Goal: Check status

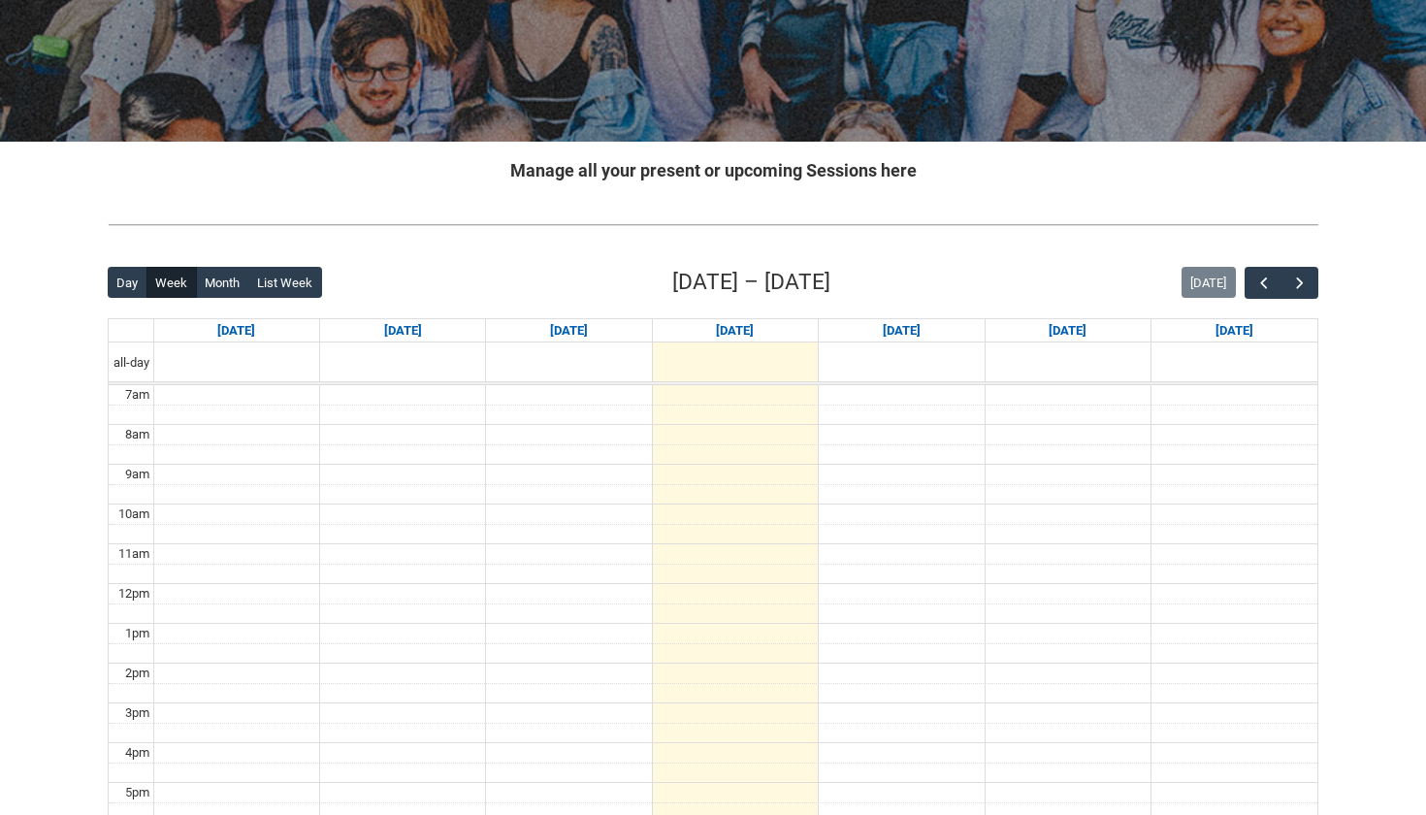
scroll to position [290, 0]
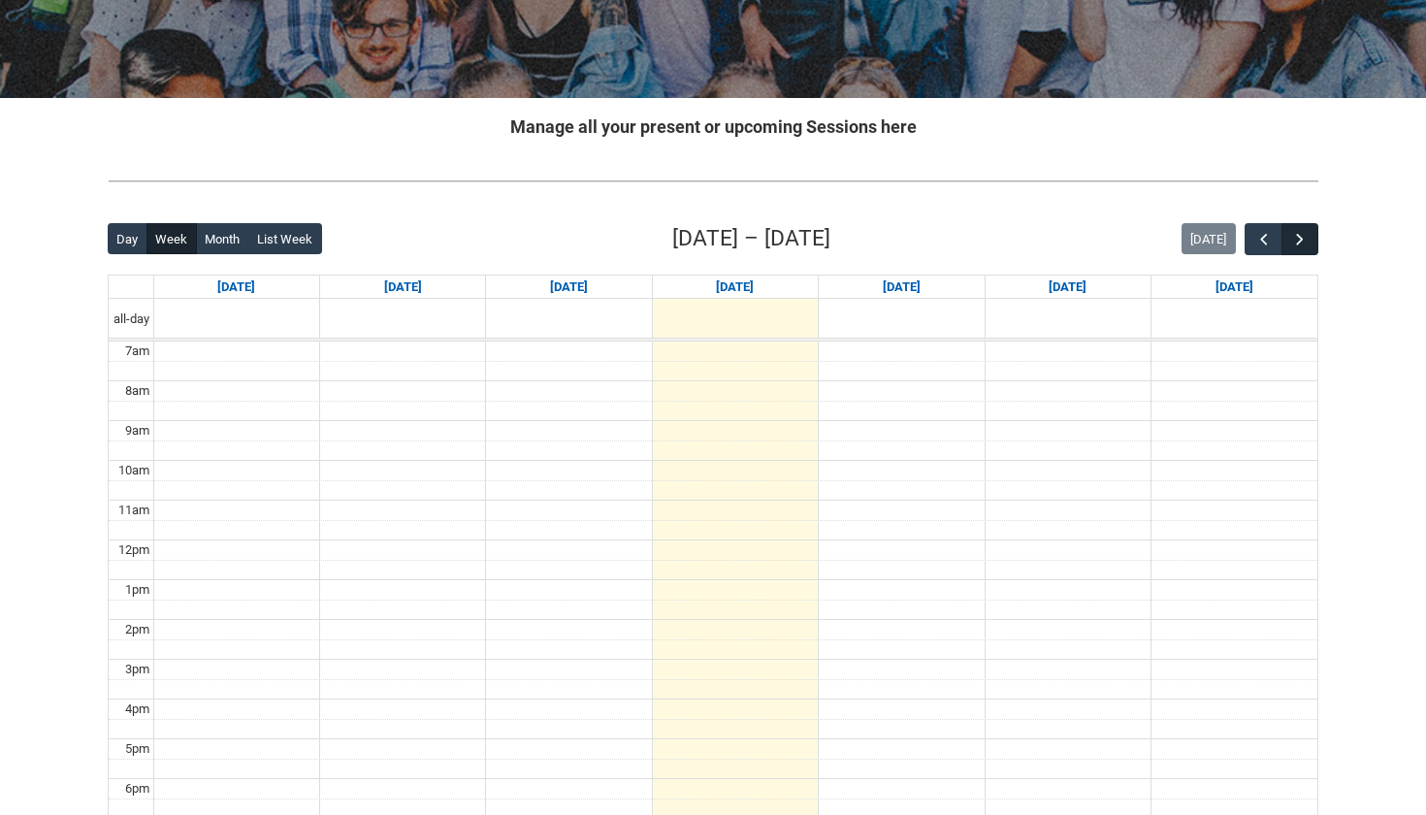
click at [1291, 243] on span "button" at bounding box center [1299, 239] width 19 height 19
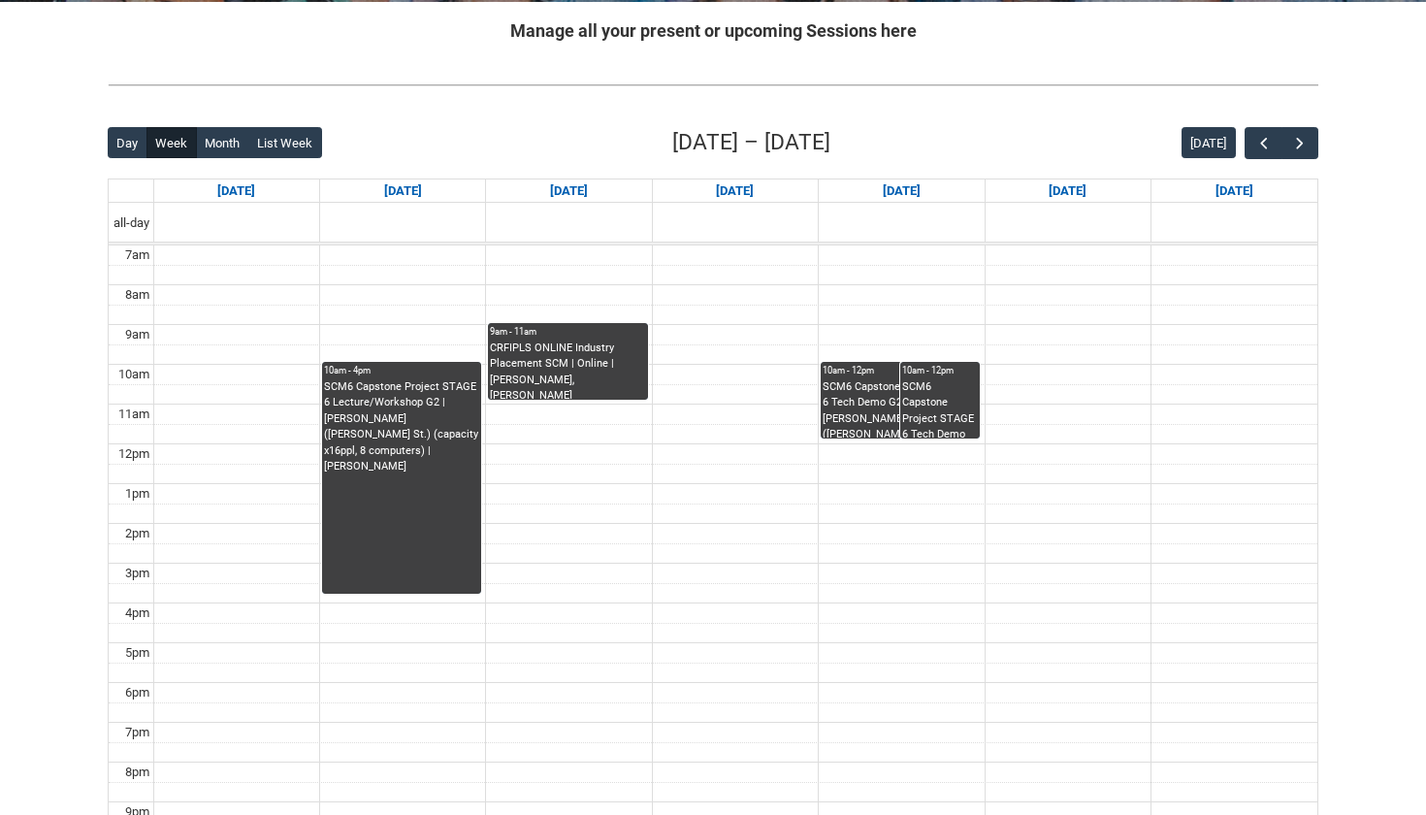
scroll to position [393, 0]
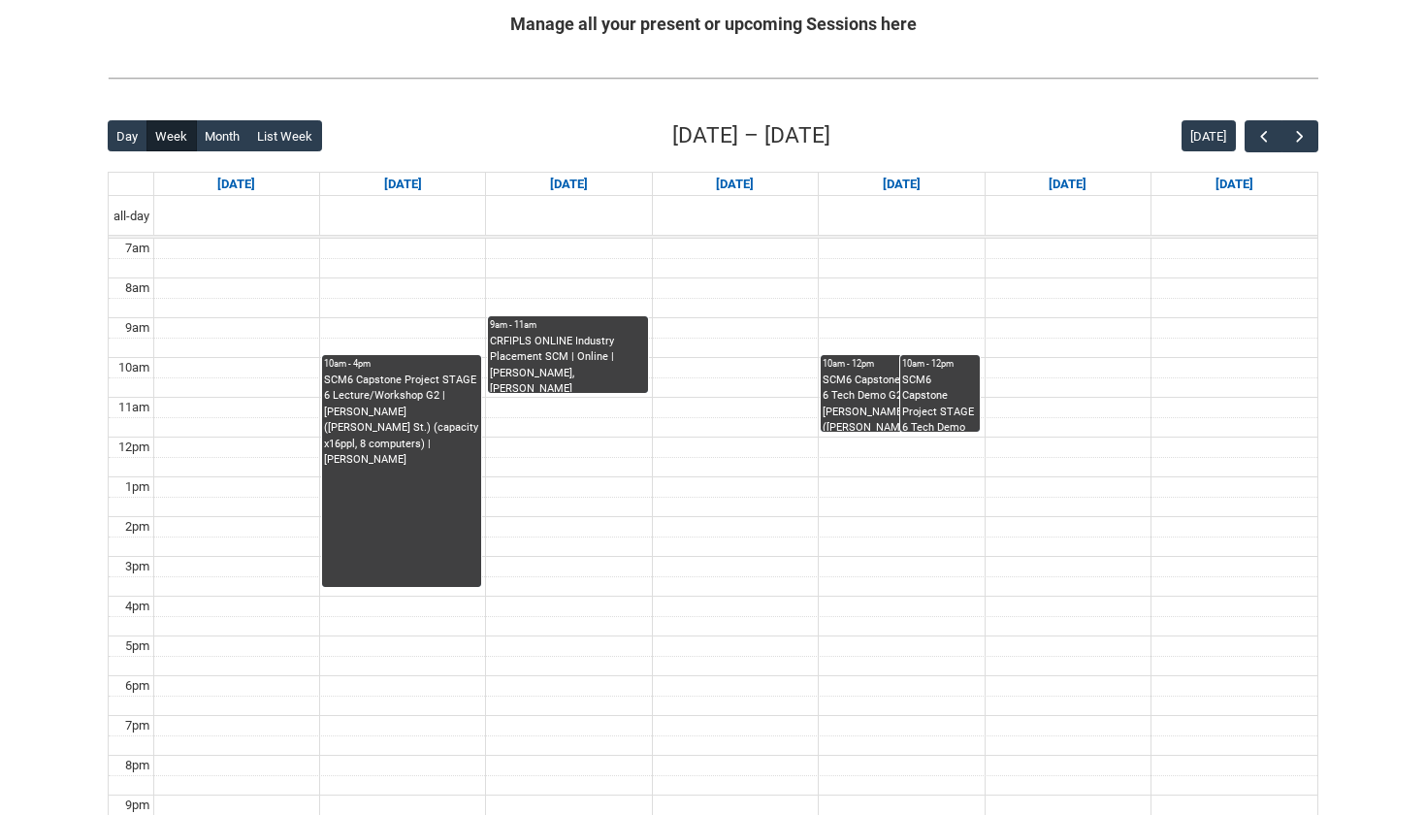
click at [557, 372] on div "CRFIPLS ONLINE Industry Placement SCM | Online | [PERSON_NAME], [PERSON_NAME]" at bounding box center [567, 363] width 155 height 59
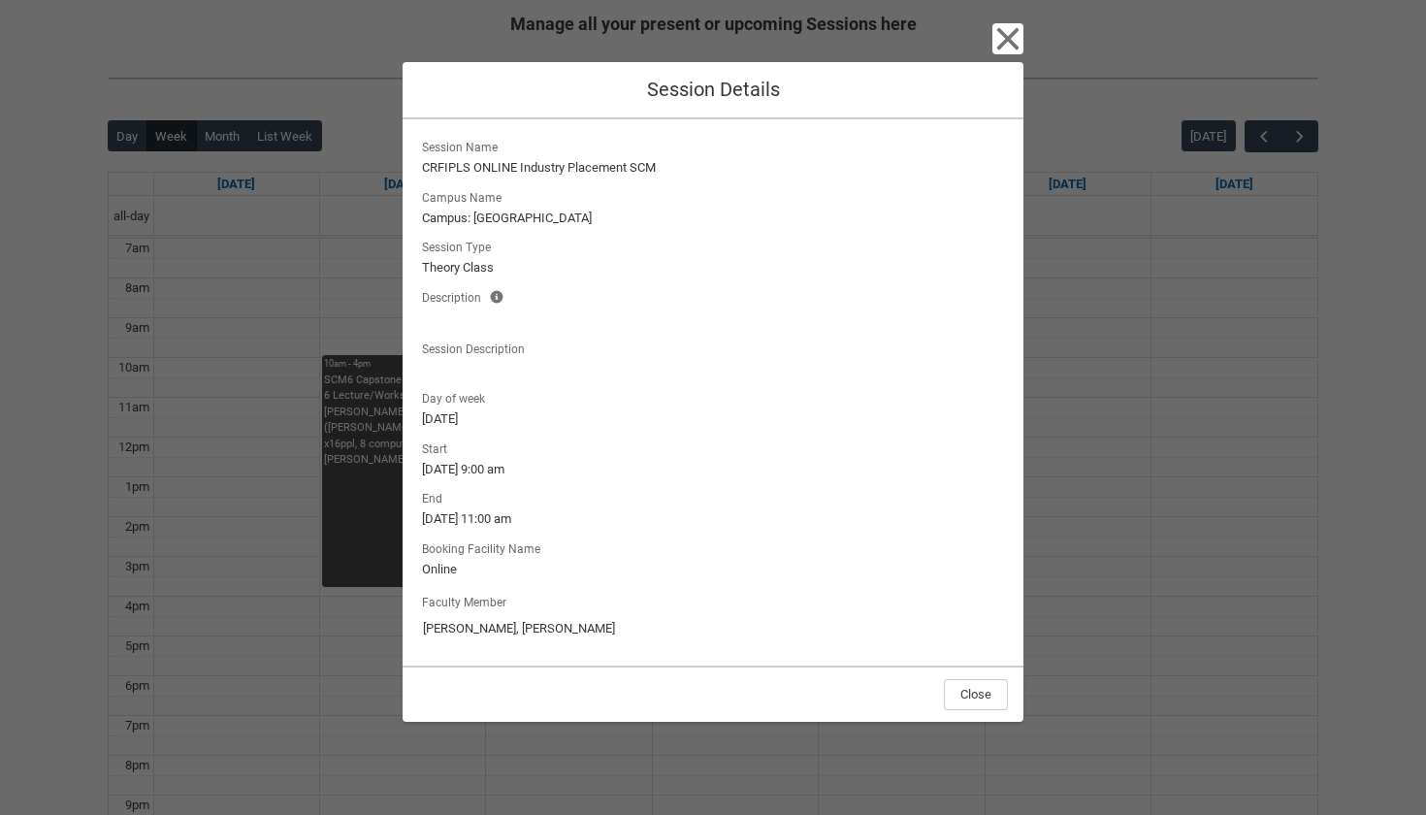
click at [997, 61] on div "Close Session Details Session Name CRFIPLS ONLINE Industry Placement SCM Campus…" at bounding box center [713, 407] width 621 height 815
click at [986, 55] on div "Close Session Details Session Name CRFIPLS ONLINE Industry Placement SCM Campus…" at bounding box center [713, 407] width 621 height 815
click at [993, 42] on icon "button" at bounding box center [1007, 38] width 31 height 31
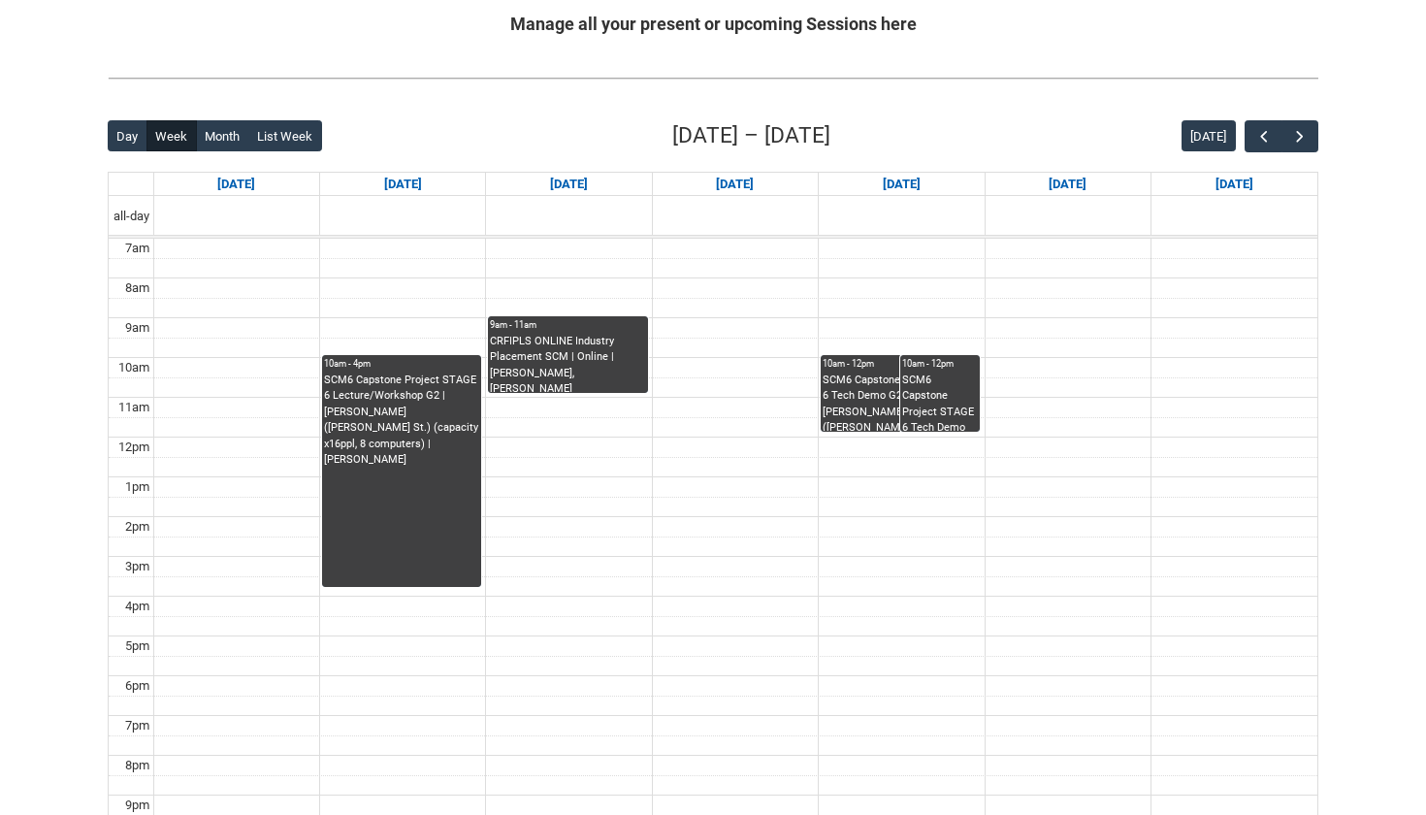
click at [378, 459] on div "SCM6 Capstone Project STAGE 6 Lecture/Workshop G2 | [PERSON_NAME] ([PERSON_NAME…" at bounding box center [401, 479] width 155 height 214
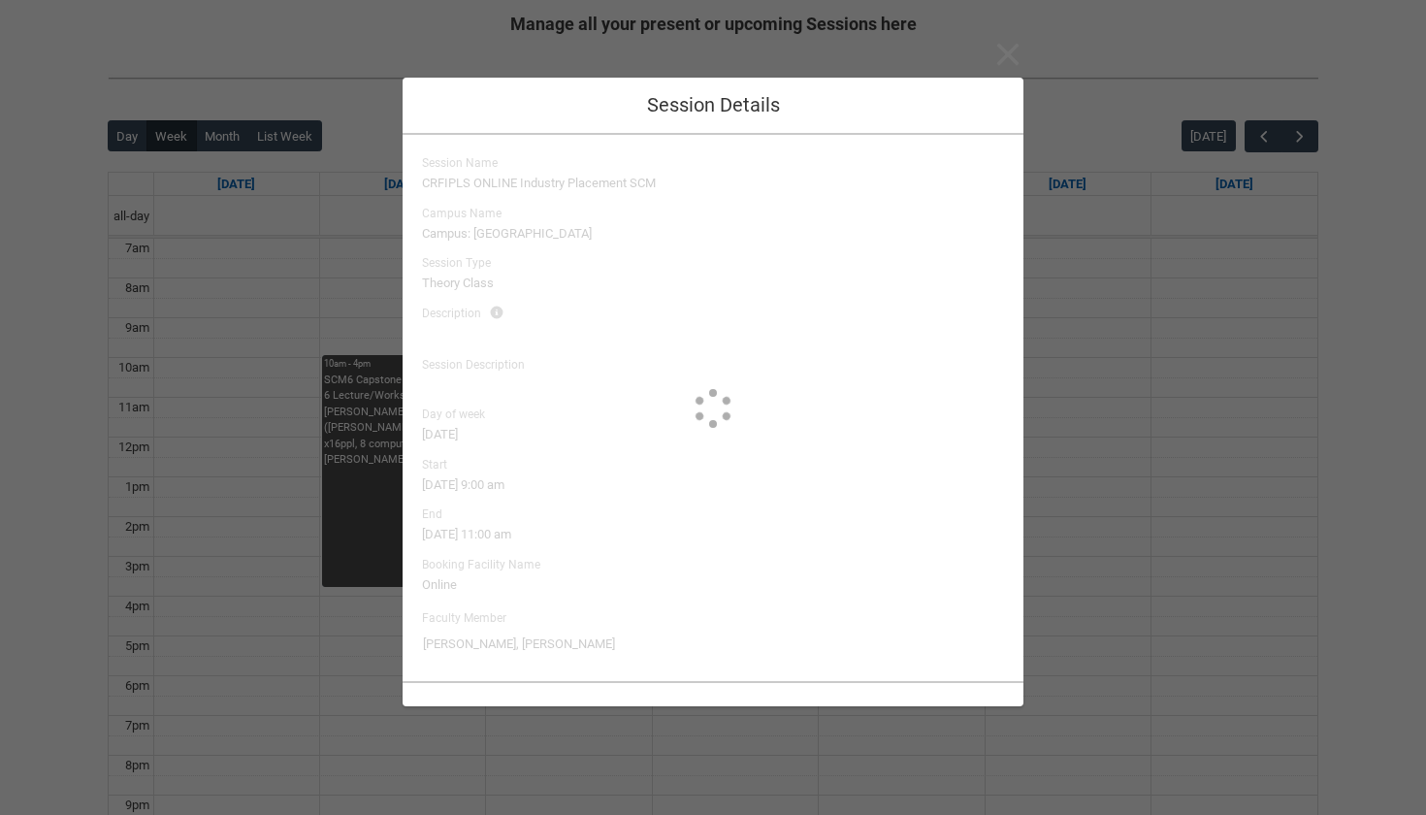
type input "[PERSON_NAME]"
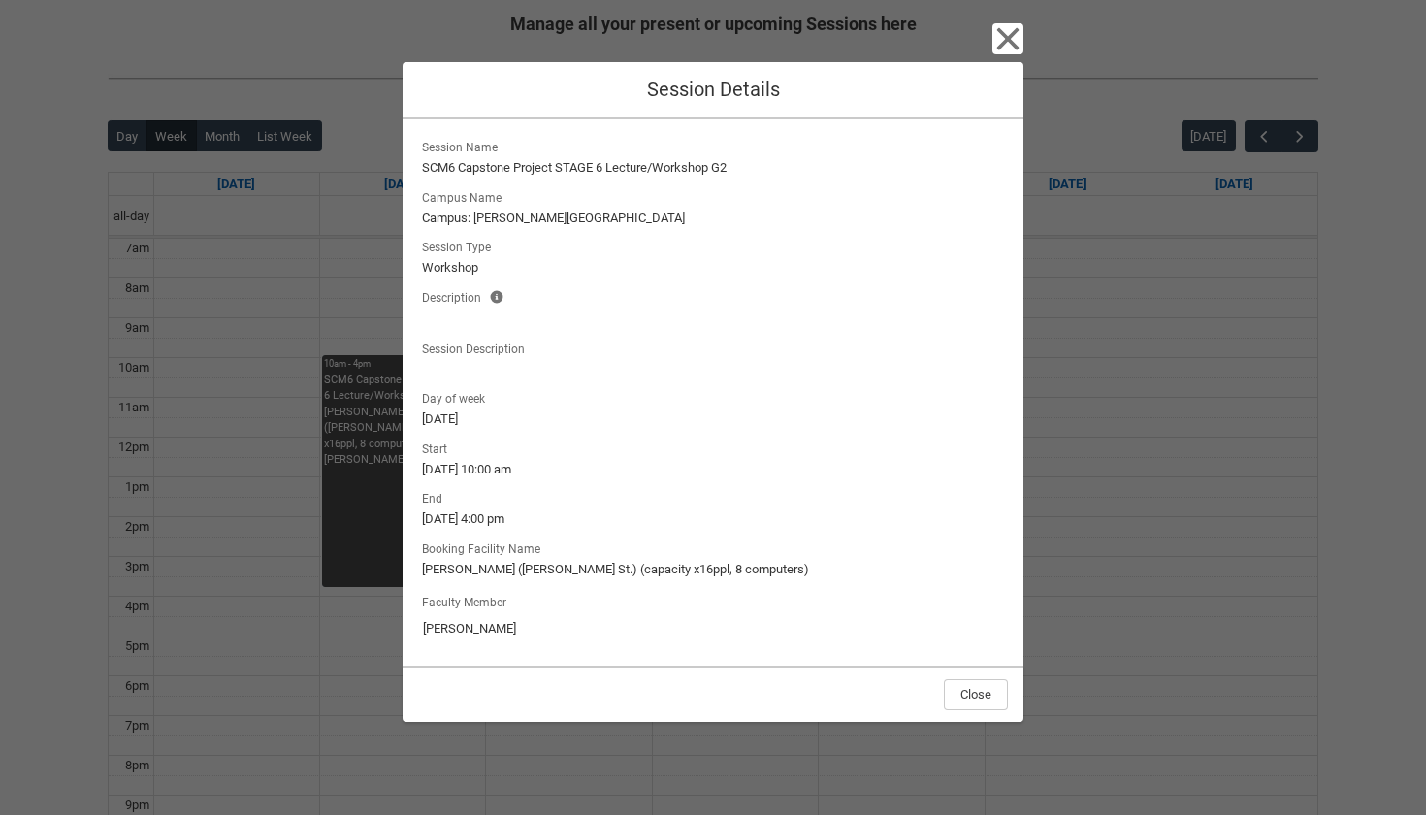
click at [1012, 49] on icon "button" at bounding box center [1007, 38] width 31 height 31
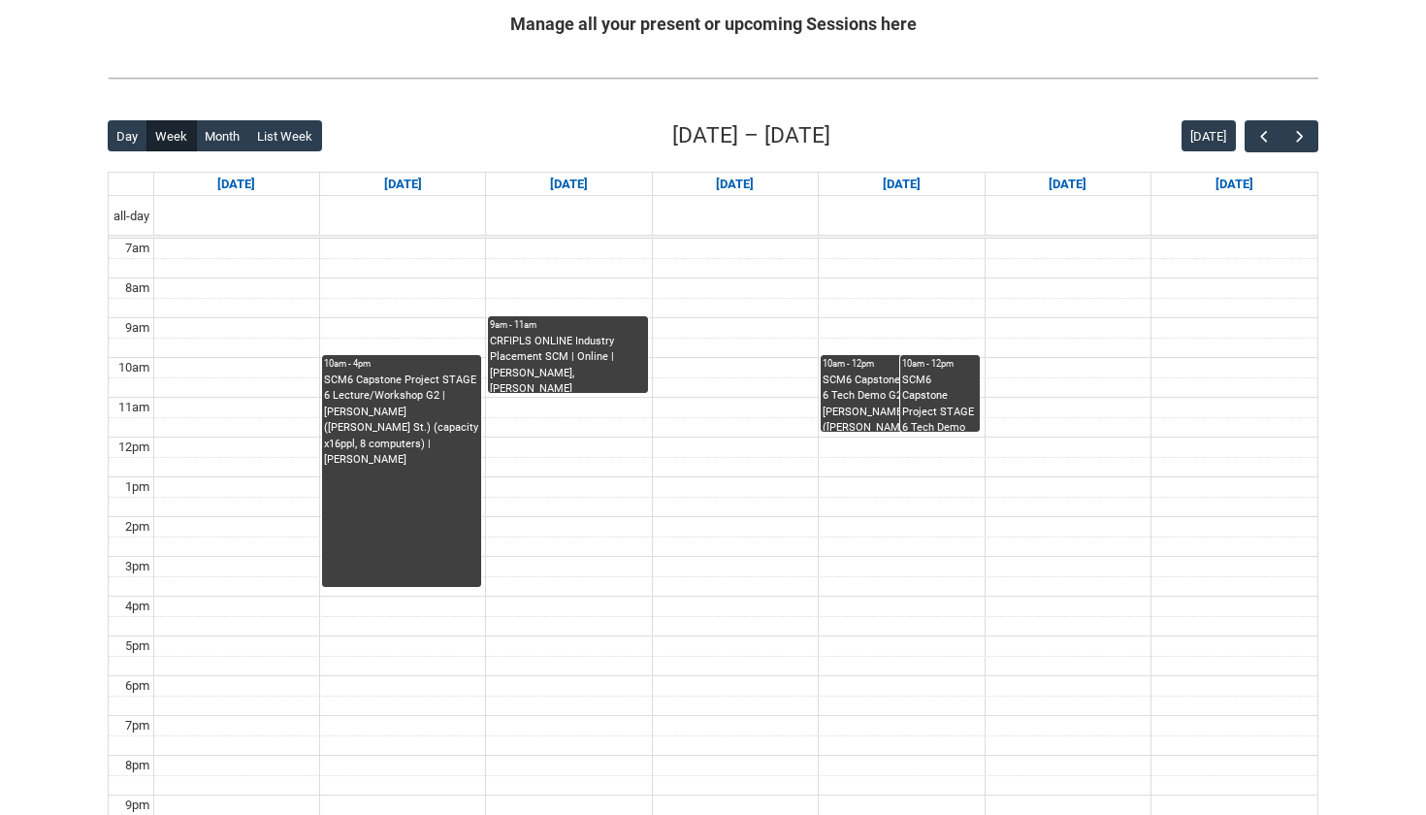
click at [932, 379] on div "SCM6 Capstone Project STAGE 6 Tech Demo G2 | Editing Suites ([PERSON_NAME] St.)…" at bounding box center [940, 401] width 76 height 59
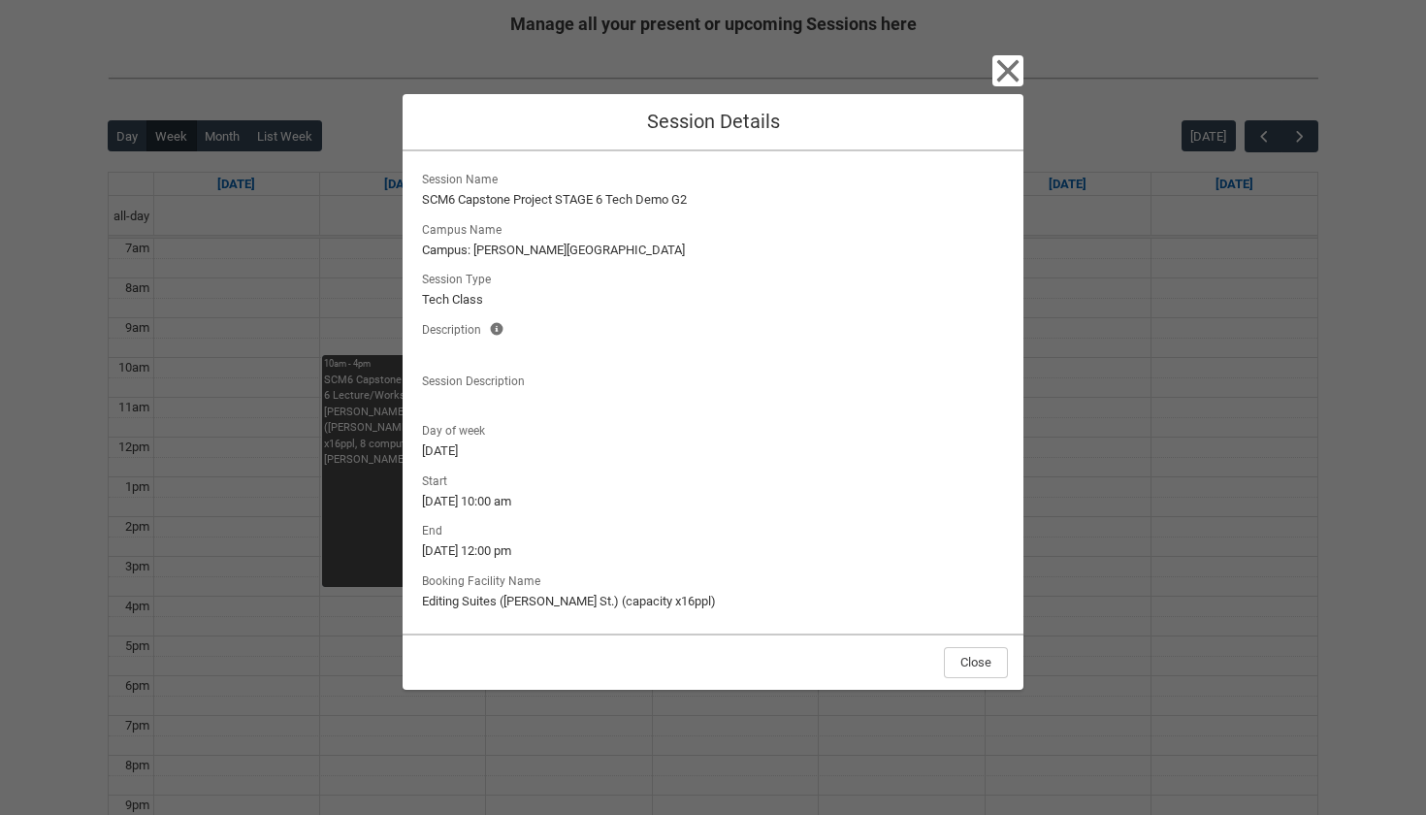
click at [1008, 82] on icon "button" at bounding box center [1007, 70] width 31 height 31
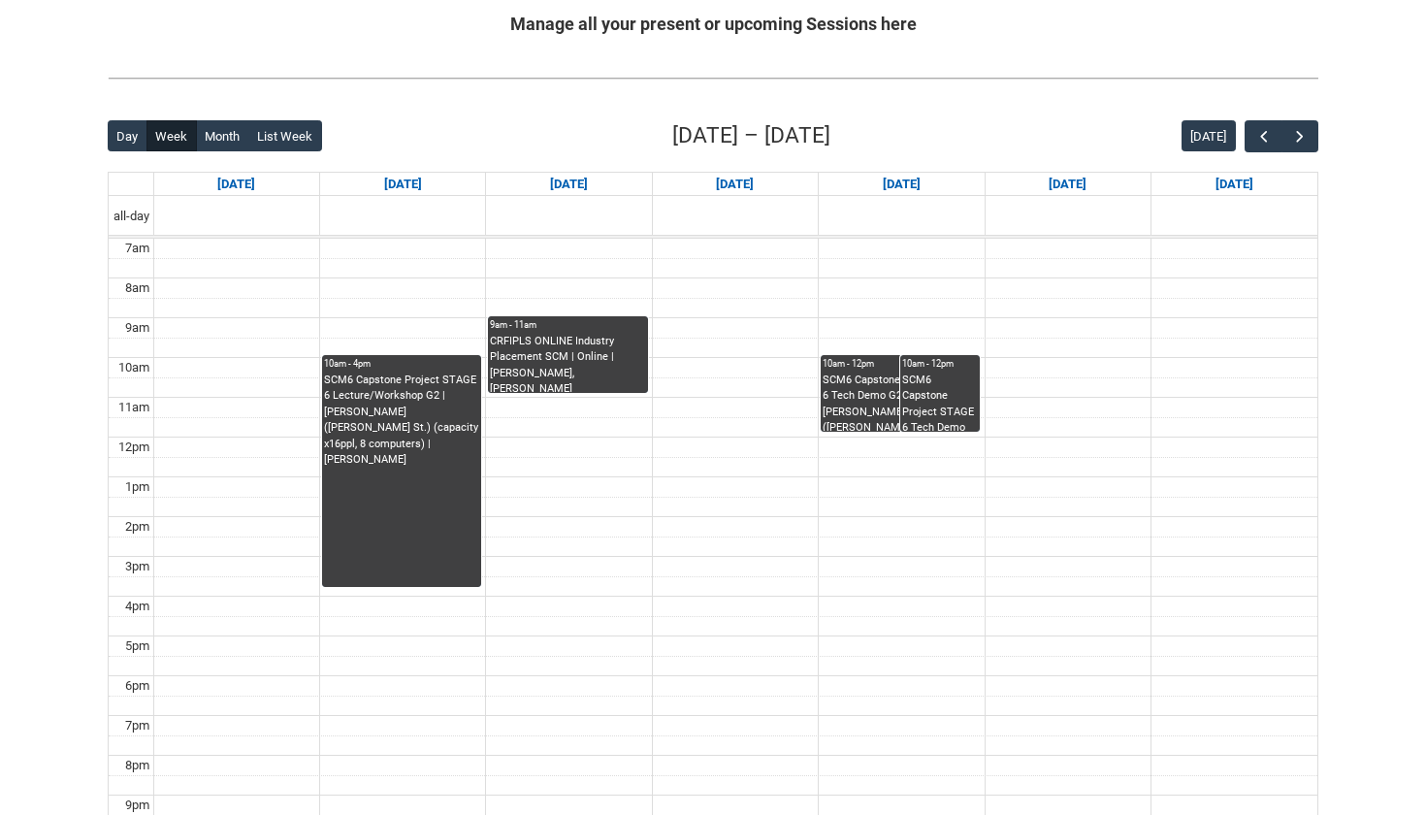
click at [954, 384] on div "SCM6 Capstone Project STAGE 6 Tech Demo G2 | Editing Suites ([PERSON_NAME] St.)…" at bounding box center [940, 401] width 76 height 59
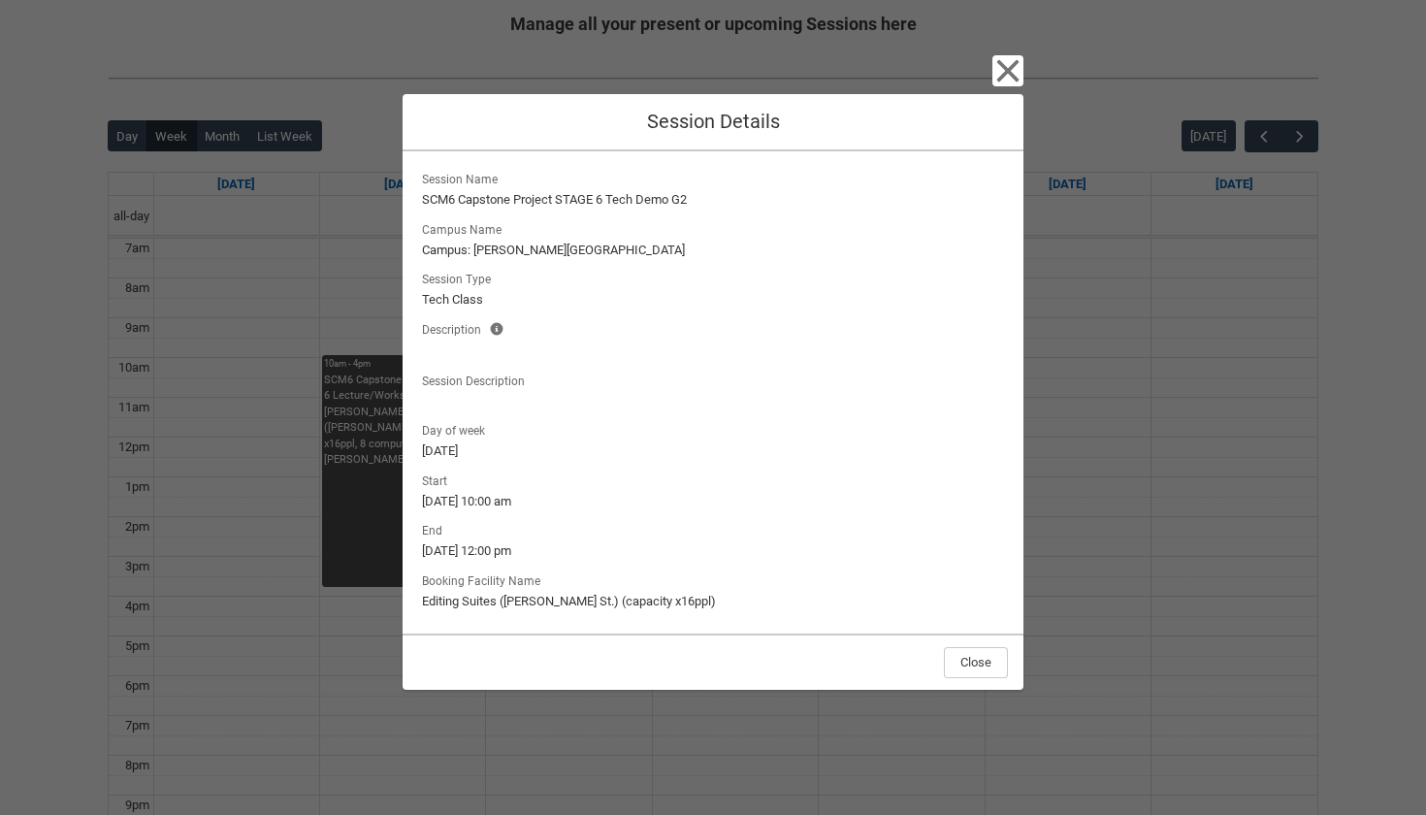
click at [1011, 99] on div "Close Session Details" at bounding box center [713, 122] width 621 height 57
click at [1012, 57] on div "Close Session Details Session Name SCM6 Capstone Project STAGE 6 Tech Demo G2 C…" at bounding box center [713, 407] width 621 height 815
click at [997, 67] on icon "button" at bounding box center [1007, 70] width 31 height 31
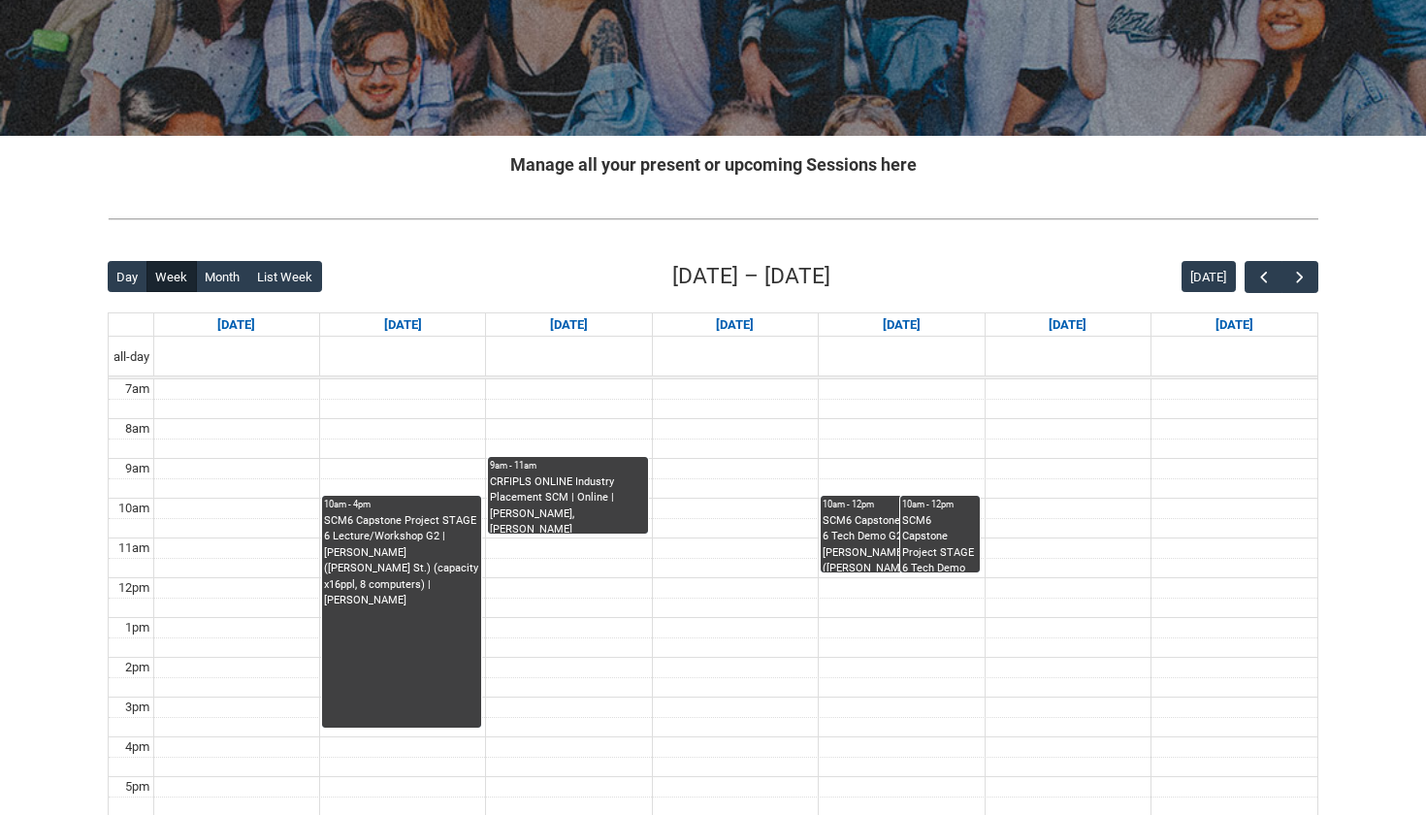
scroll to position [197, 0]
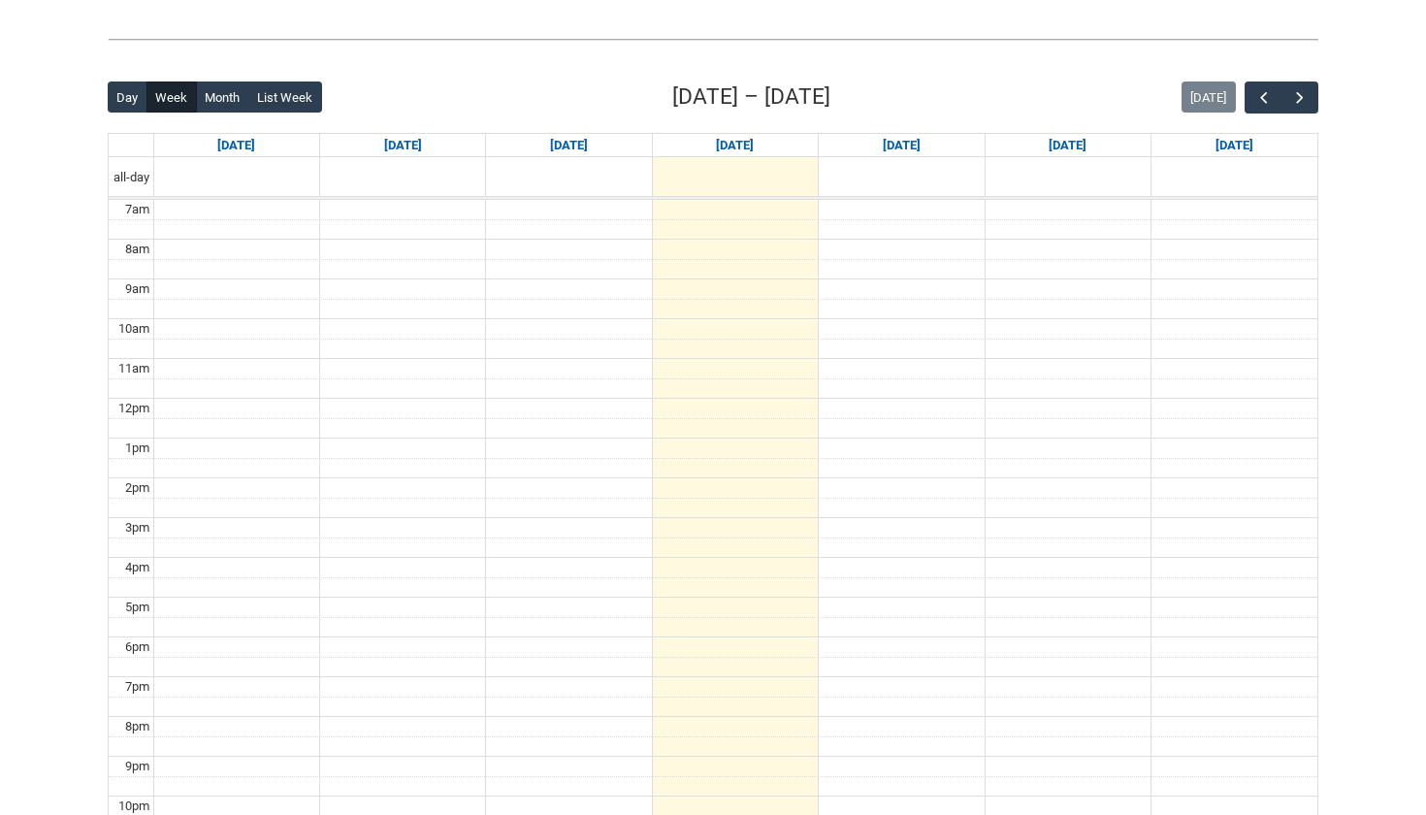
scroll to position [459, 0]
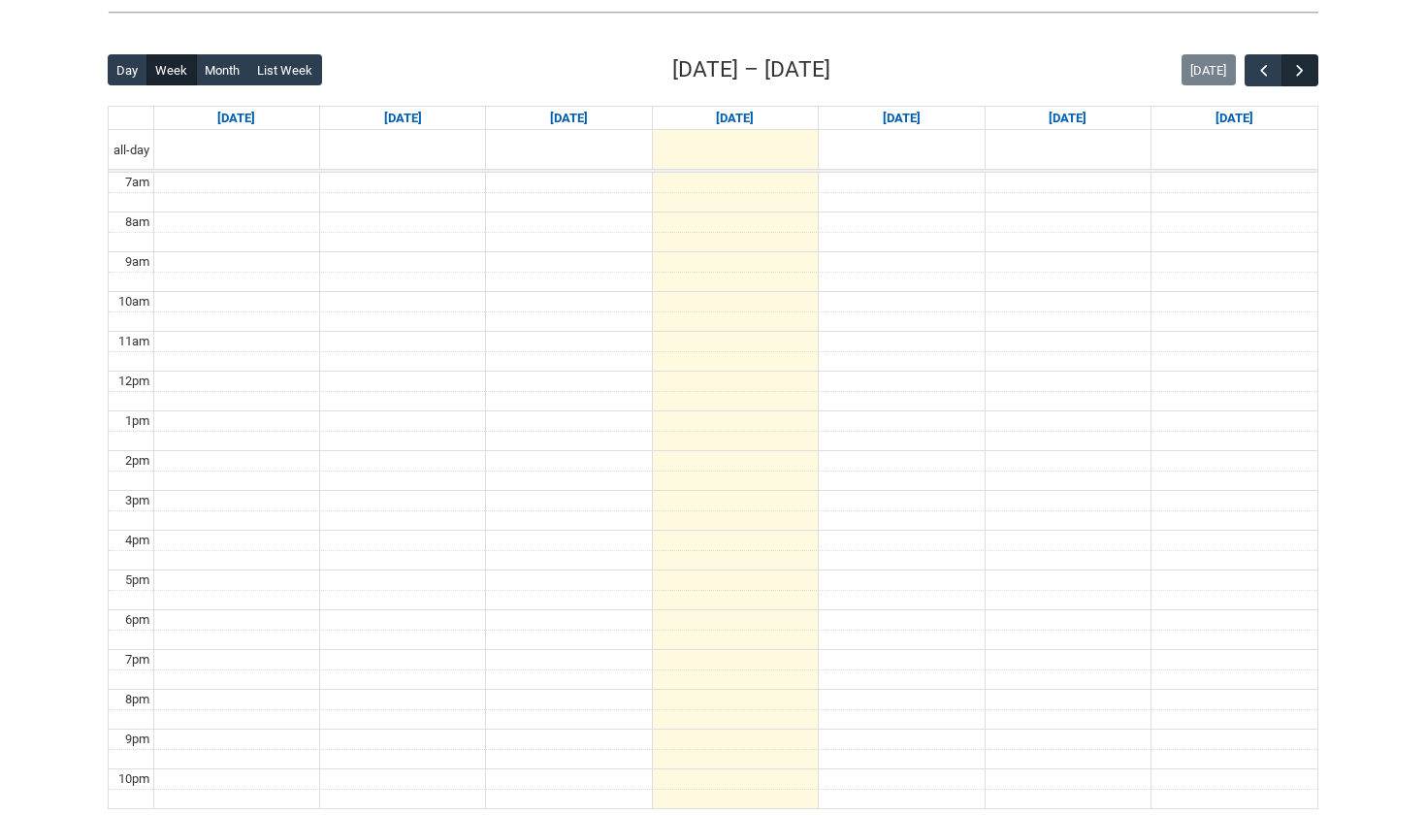
click at [1311, 60] on button "button" at bounding box center [1299, 70] width 37 height 32
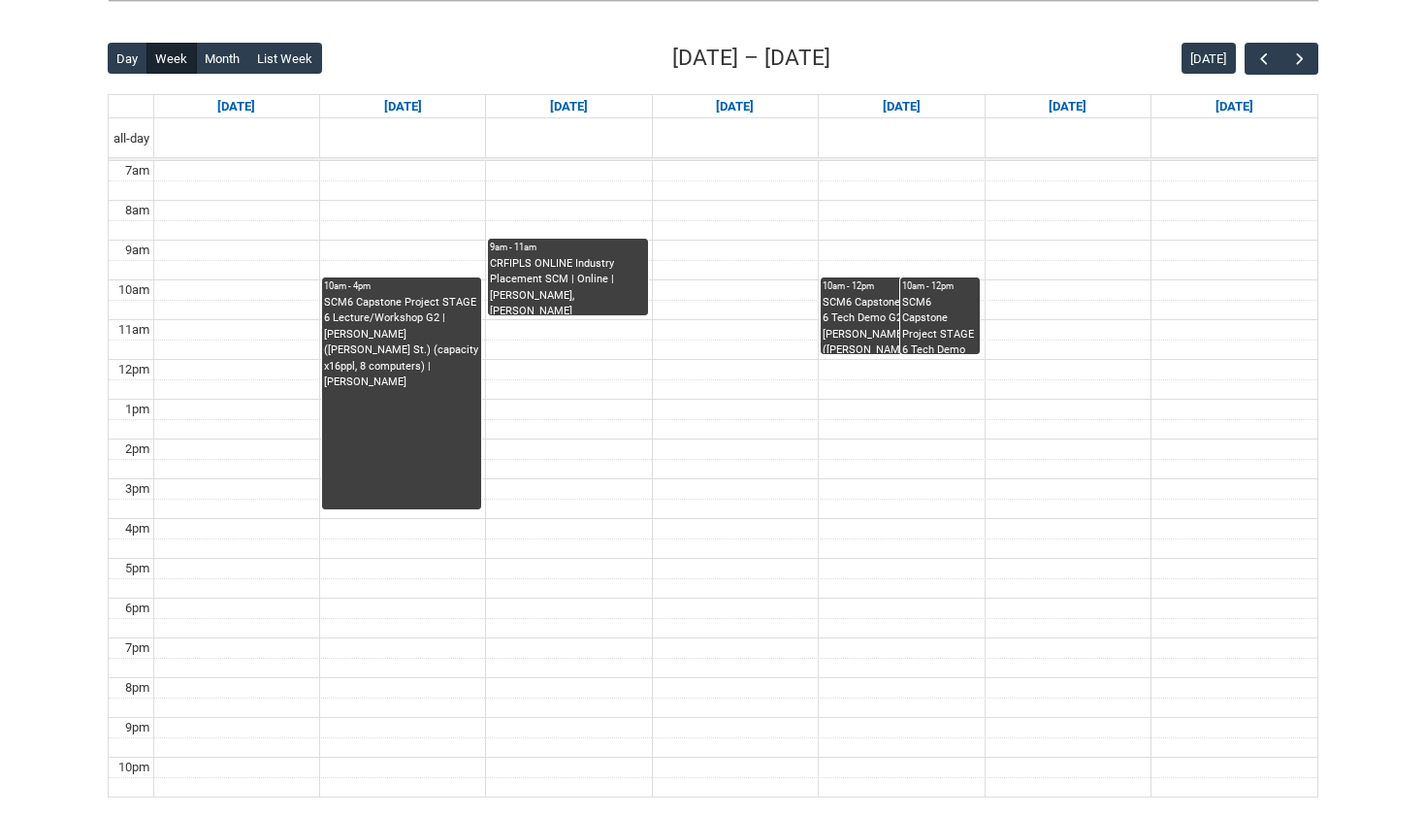
scroll to position [476, 0]
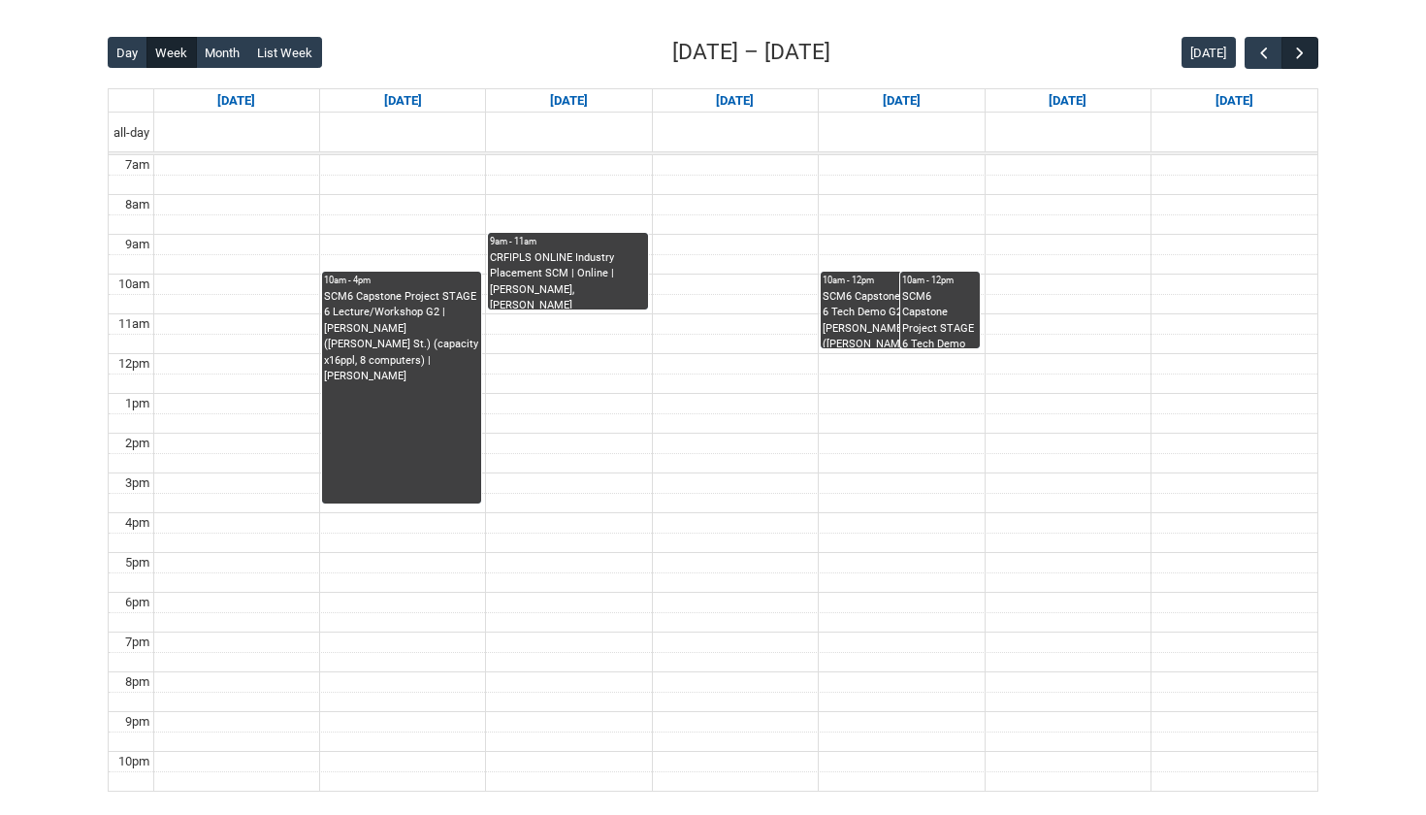
click at [1305, 56] on span "button" at bounding box center [1299, 53] width 19 height 19
click at [1305, 63] on button "button" at bounding box center [1299, 53] width 37 height 32
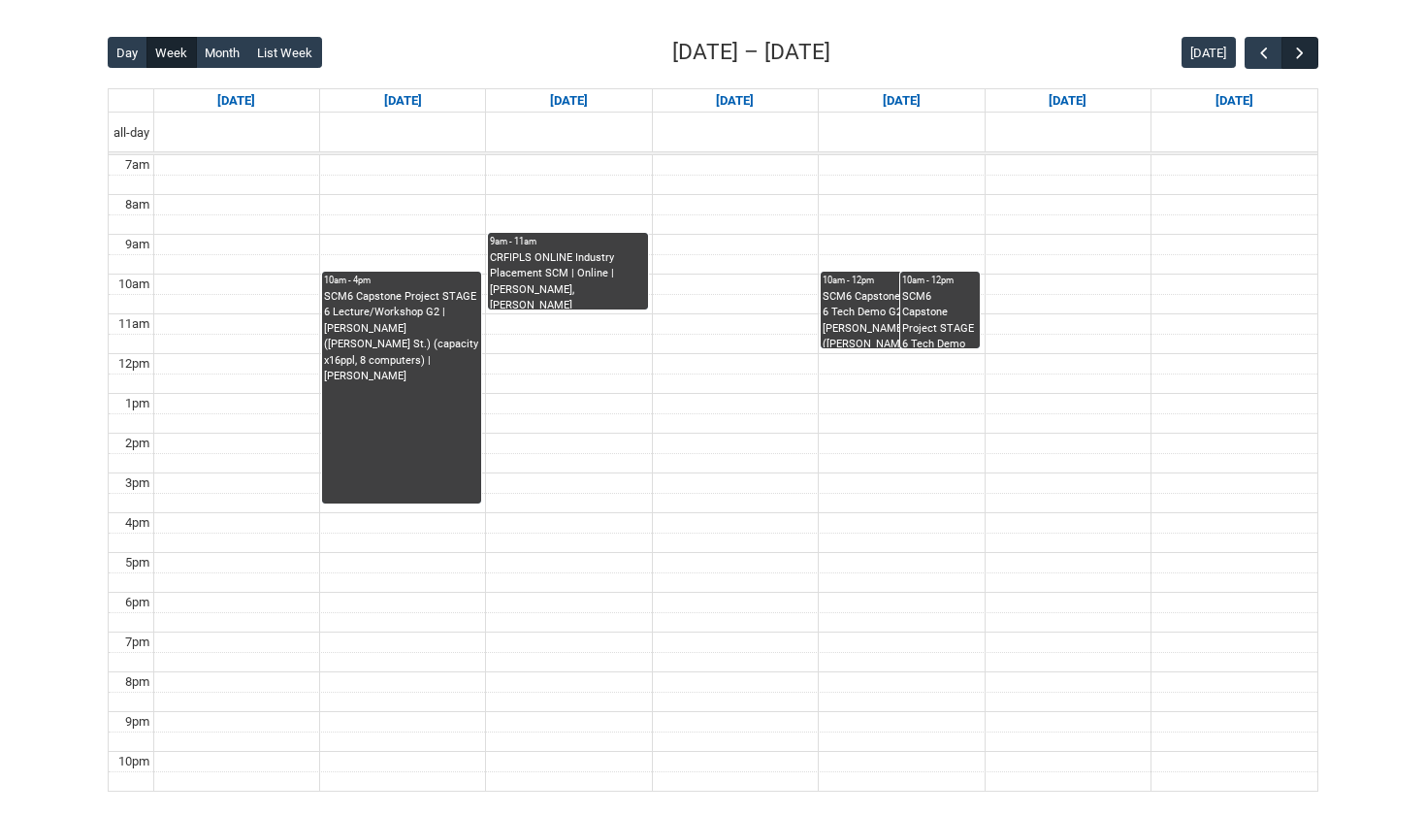
click at [1305, 63] on button "button" at bounding box center [1299, 53] width 37 height 32
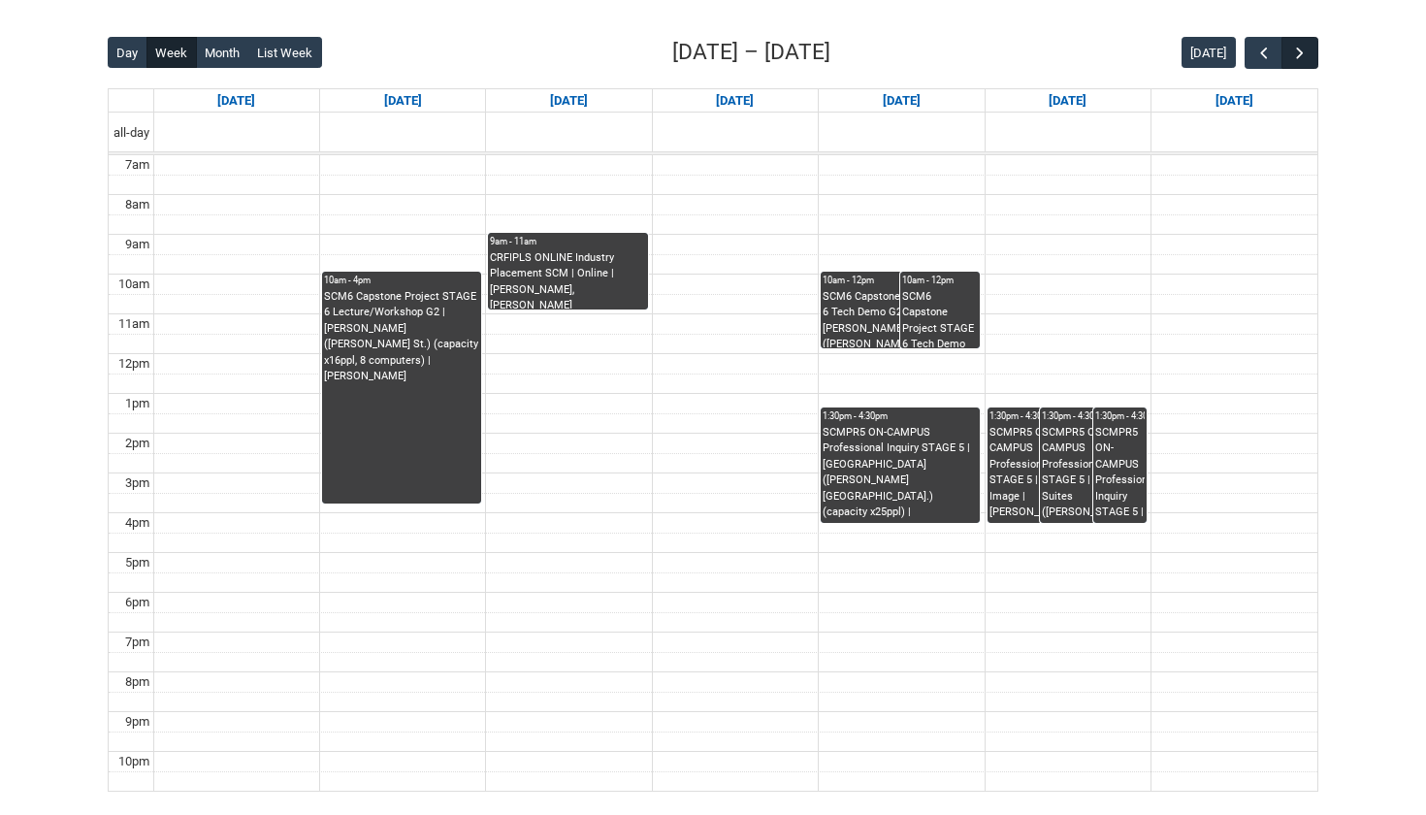
click at [1305, 63] on button "button" at bounding box center [1299, 53] width 37 height 32
click at [1117, 446] on div "SCMPR5 ON-CAMPUS Professional Inquiry STAGE 5 | Styling Room (Cromwell St.) (ca…" at bounding box center [1119, 474] width 49 height 98
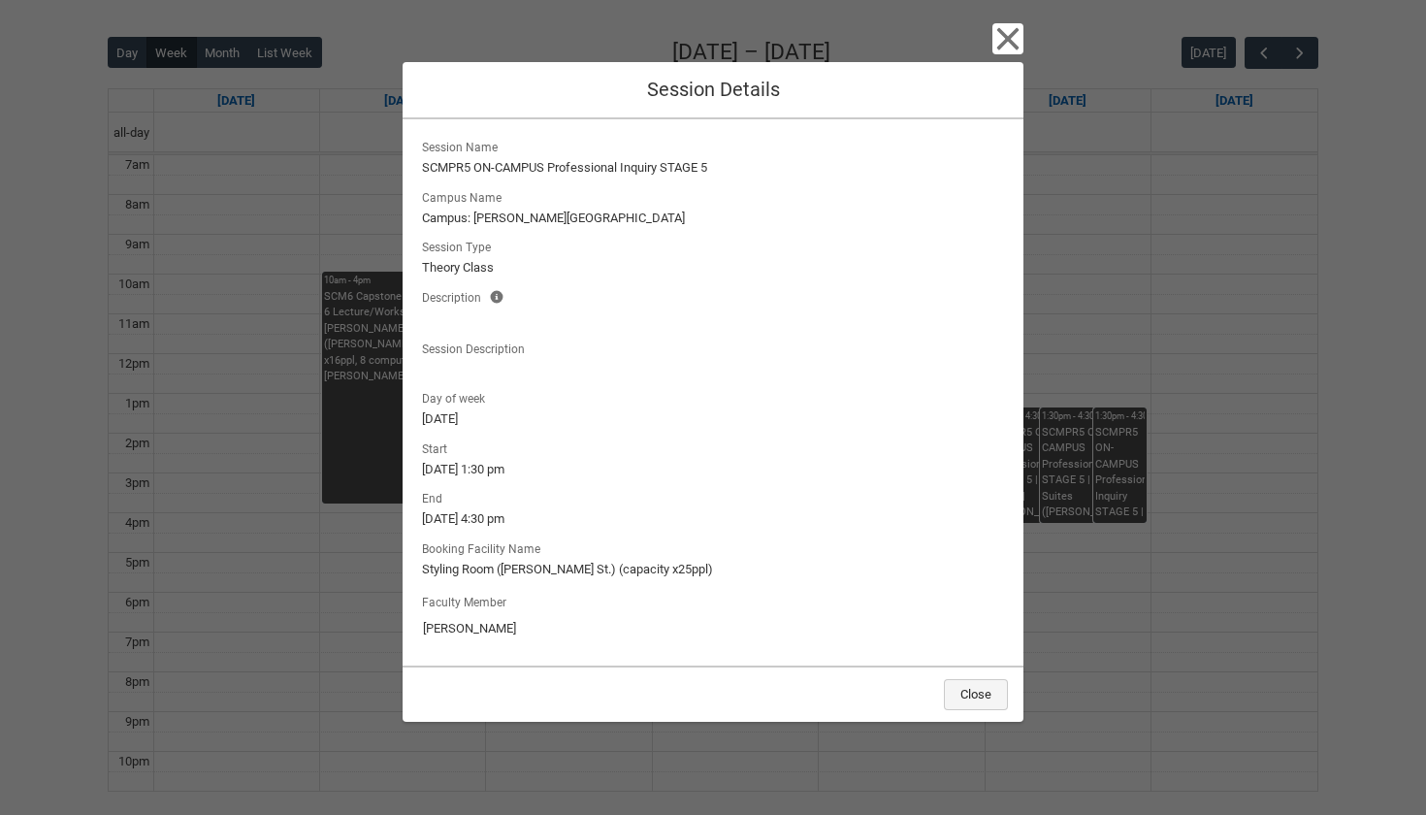
click at [986, 699] on button "Close" at bounding box center [976, 694] width 64 height 31
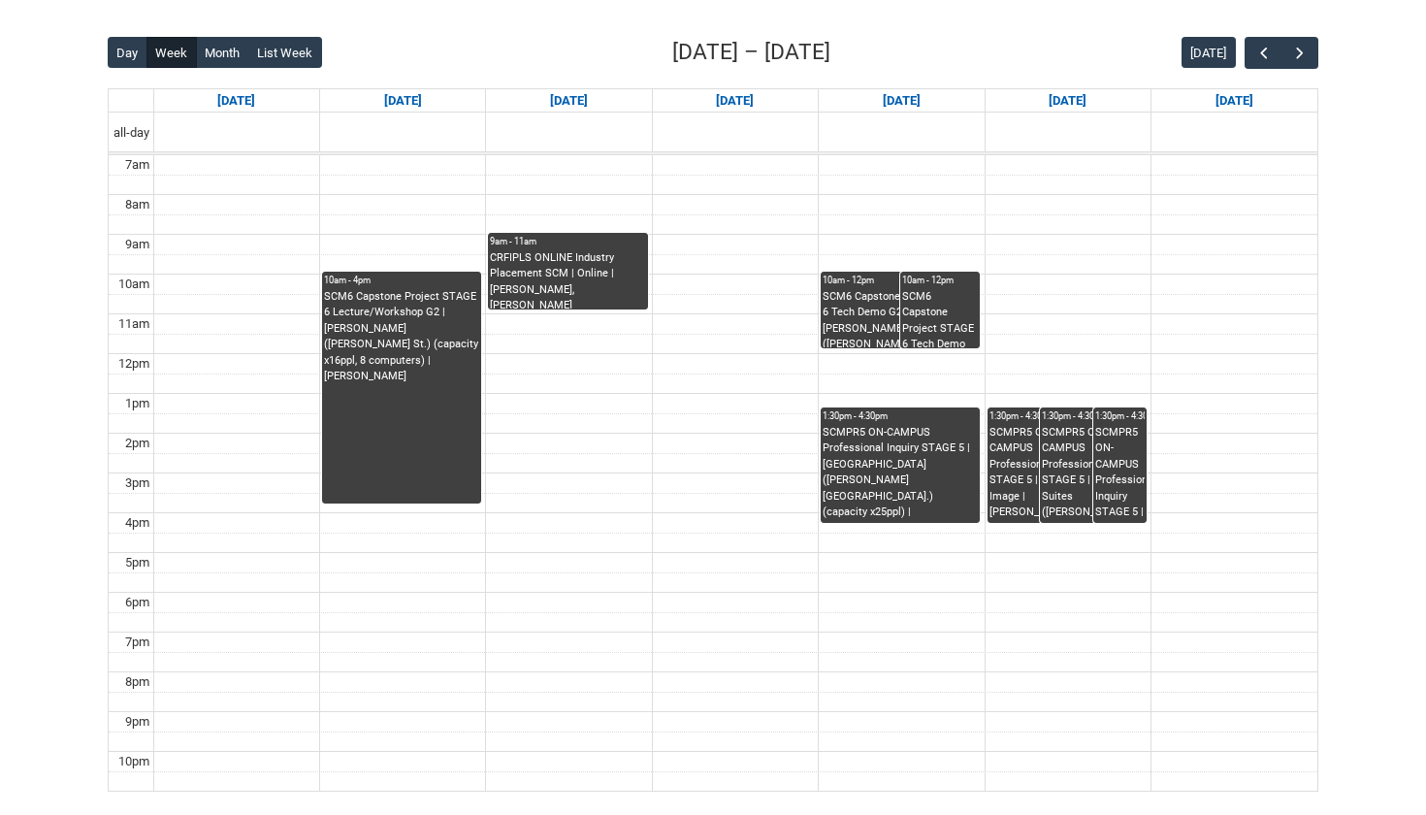
click at [1010, 502] on div "SCMPR5 ON-CAMPUS Professional Inquiry STAGE 5 | Dragon Image | Sean Cousins" at bounding box center [1040, 473] width 102 height 96
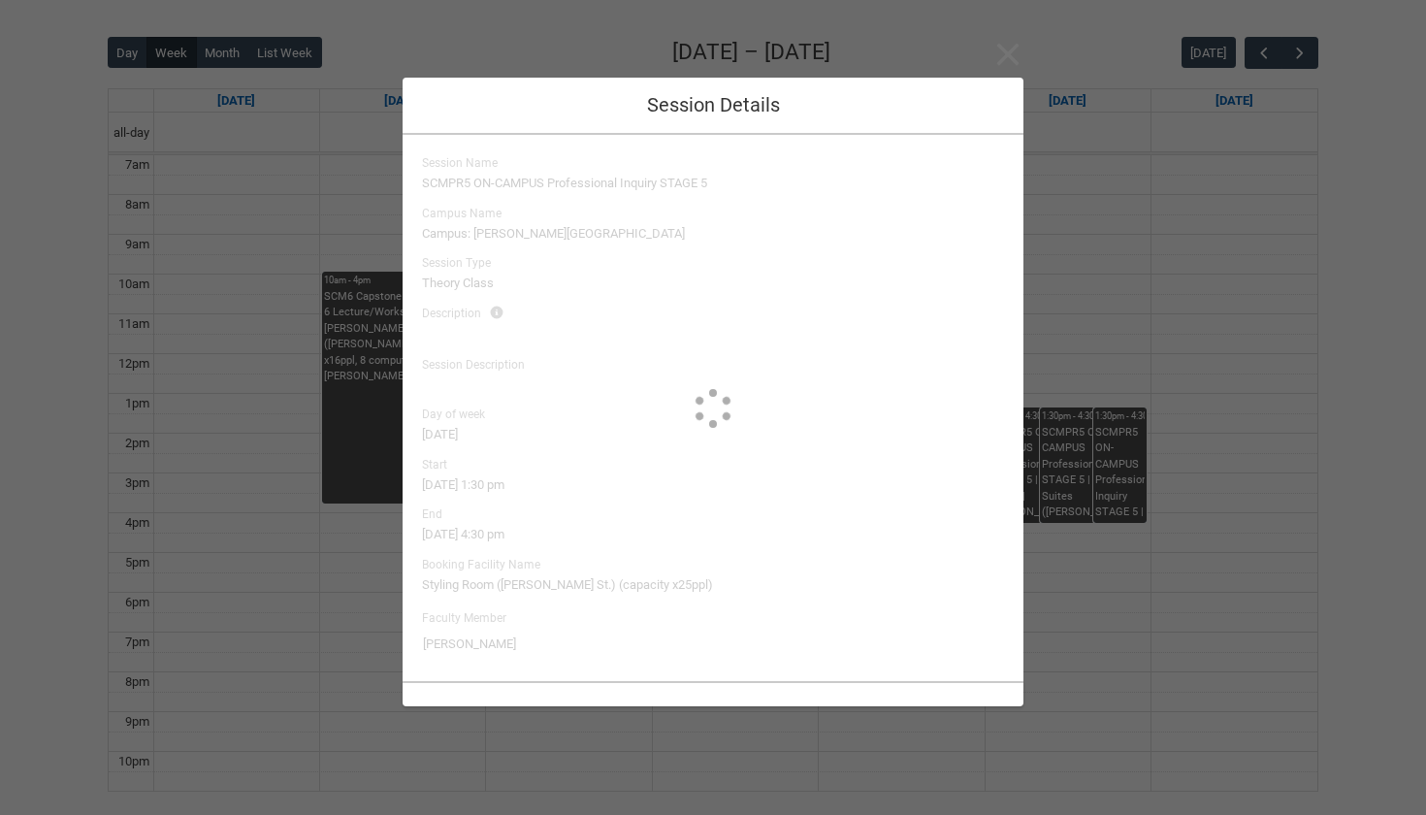
type input "[PERSON_NAME]"
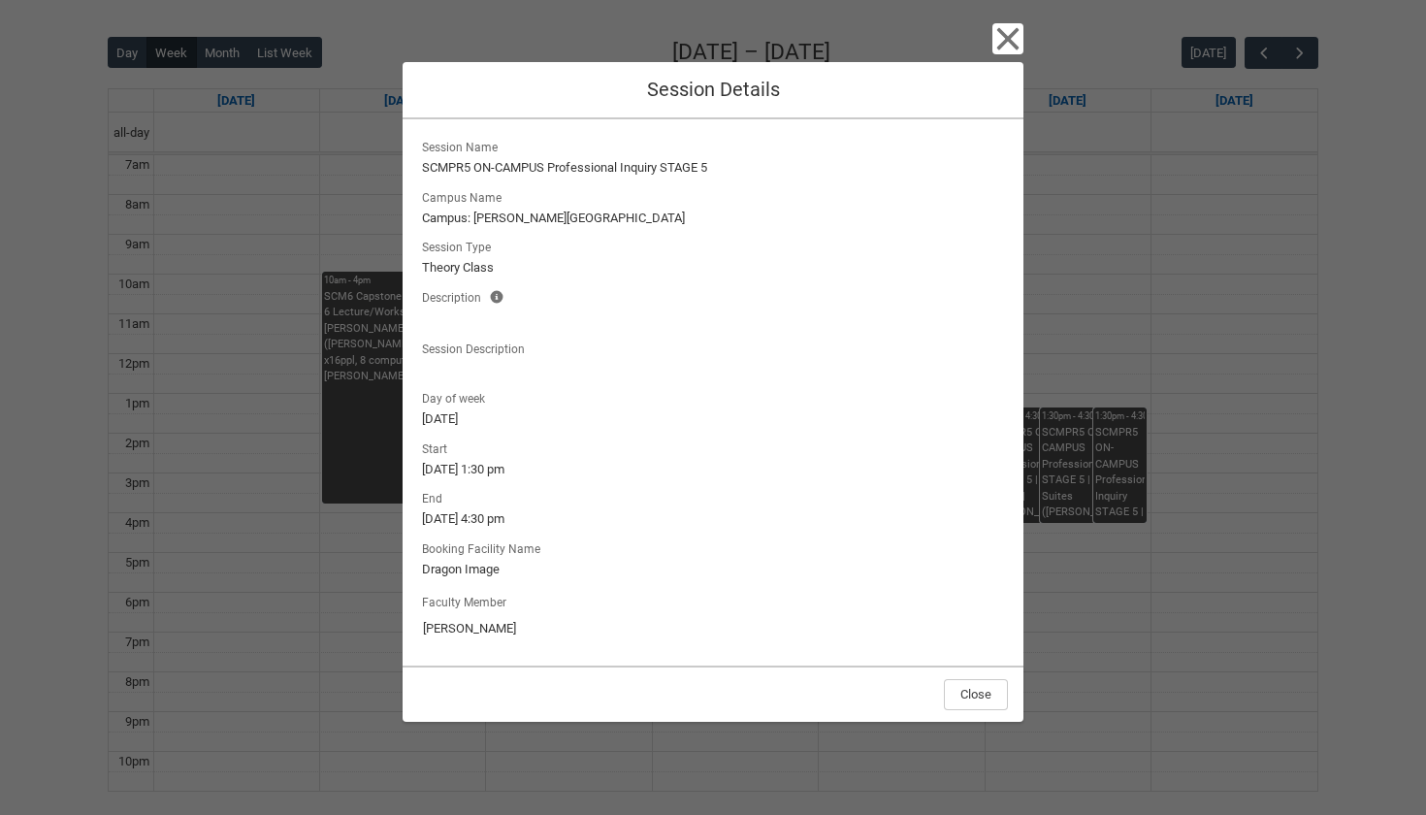
click at [1011, 54] on icon "button" at bounding box center [1007, 38] width 31 height 31
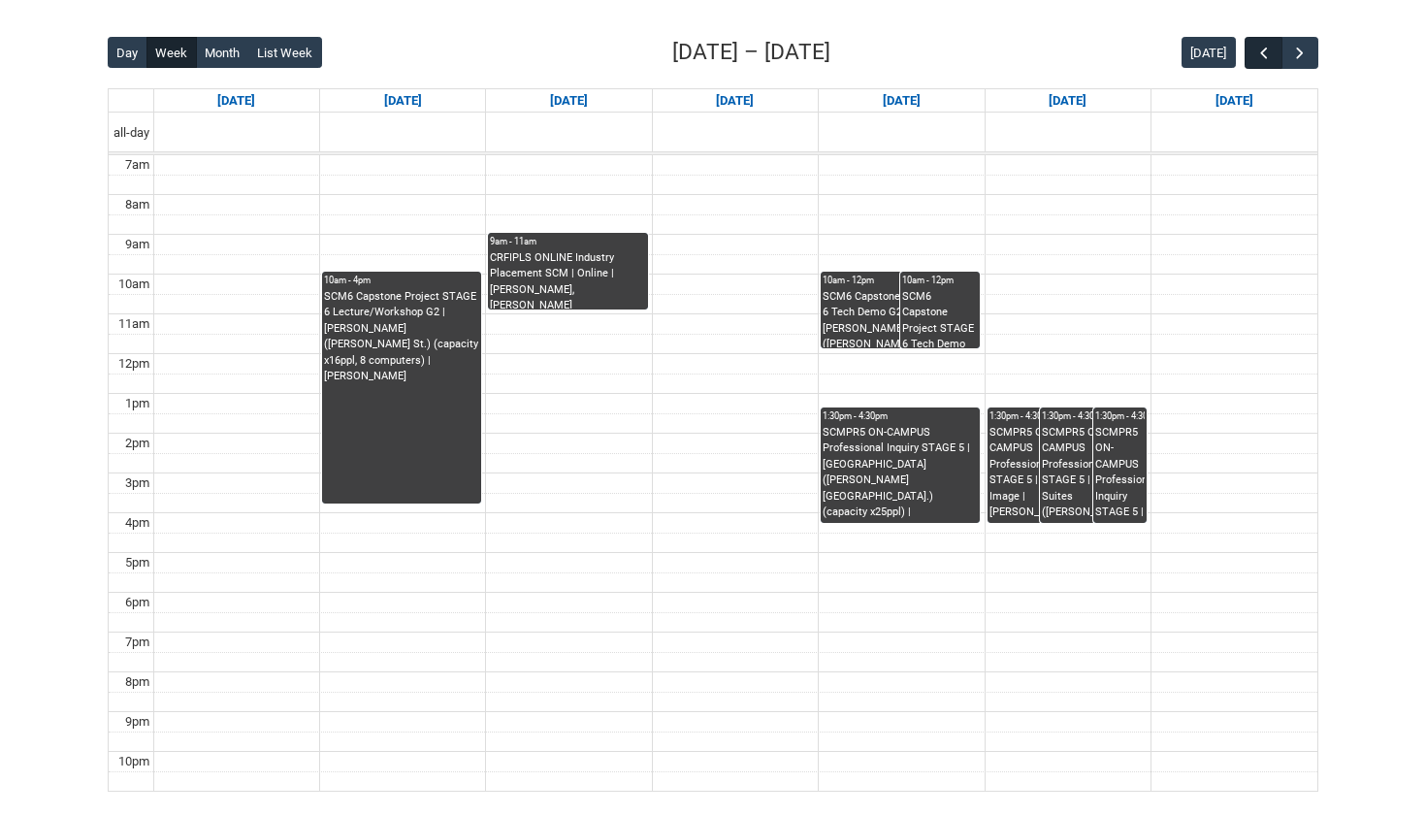
click at [1251, 50] on button "button" at bounding box center [1263, 53] width 37 height 32
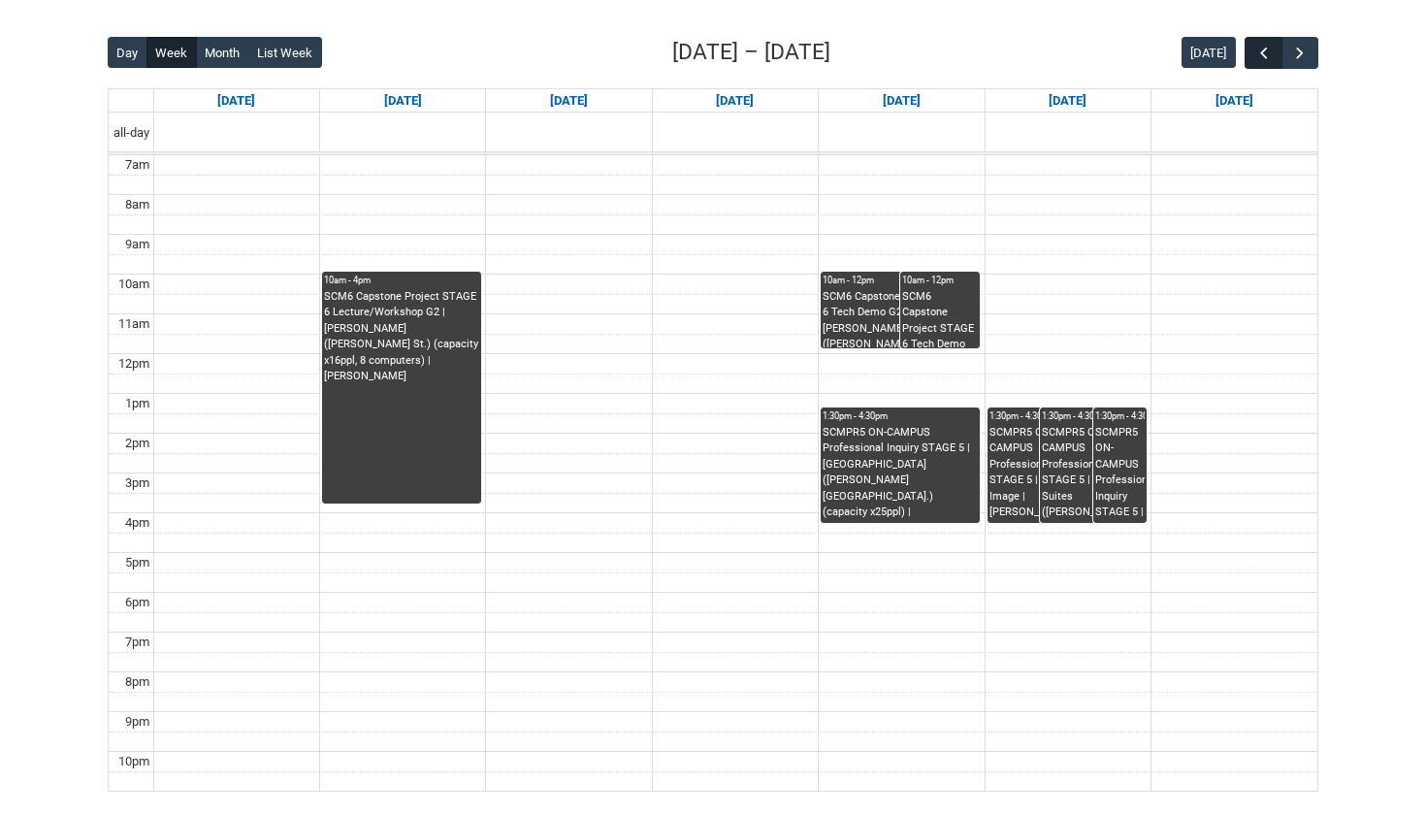
click at [1251, 50] on button "button" at bounding box center [1263, 53] width 37 height 32
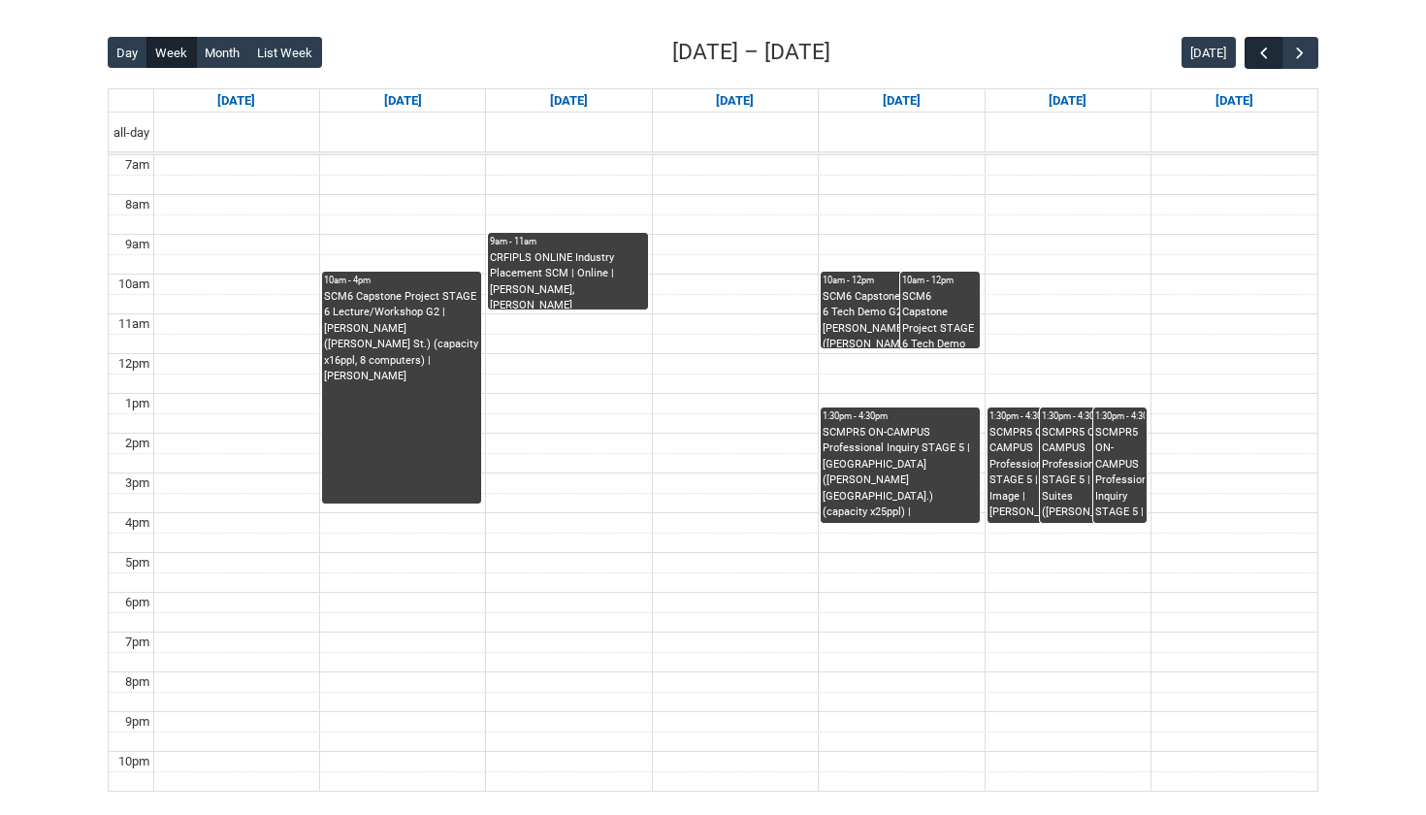
click at [1251, 50] on button "button" at bounding box center [1263, 53] width 37 height 32
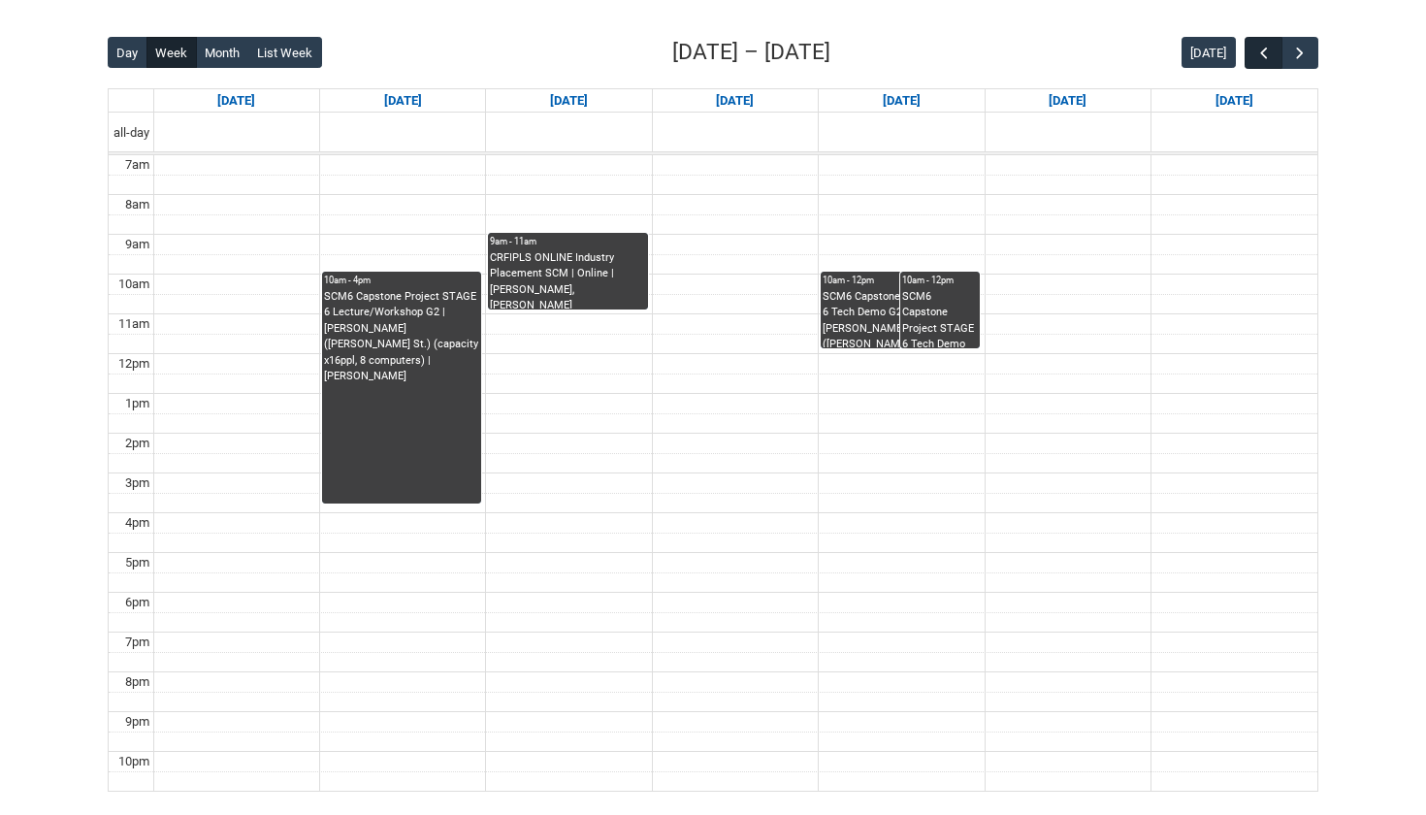
click at [1251, 50] on button "button" at bounding box center [1263, 53] width 37 height 32
